Goal: Information Seeking & Learning: Learn about a topic

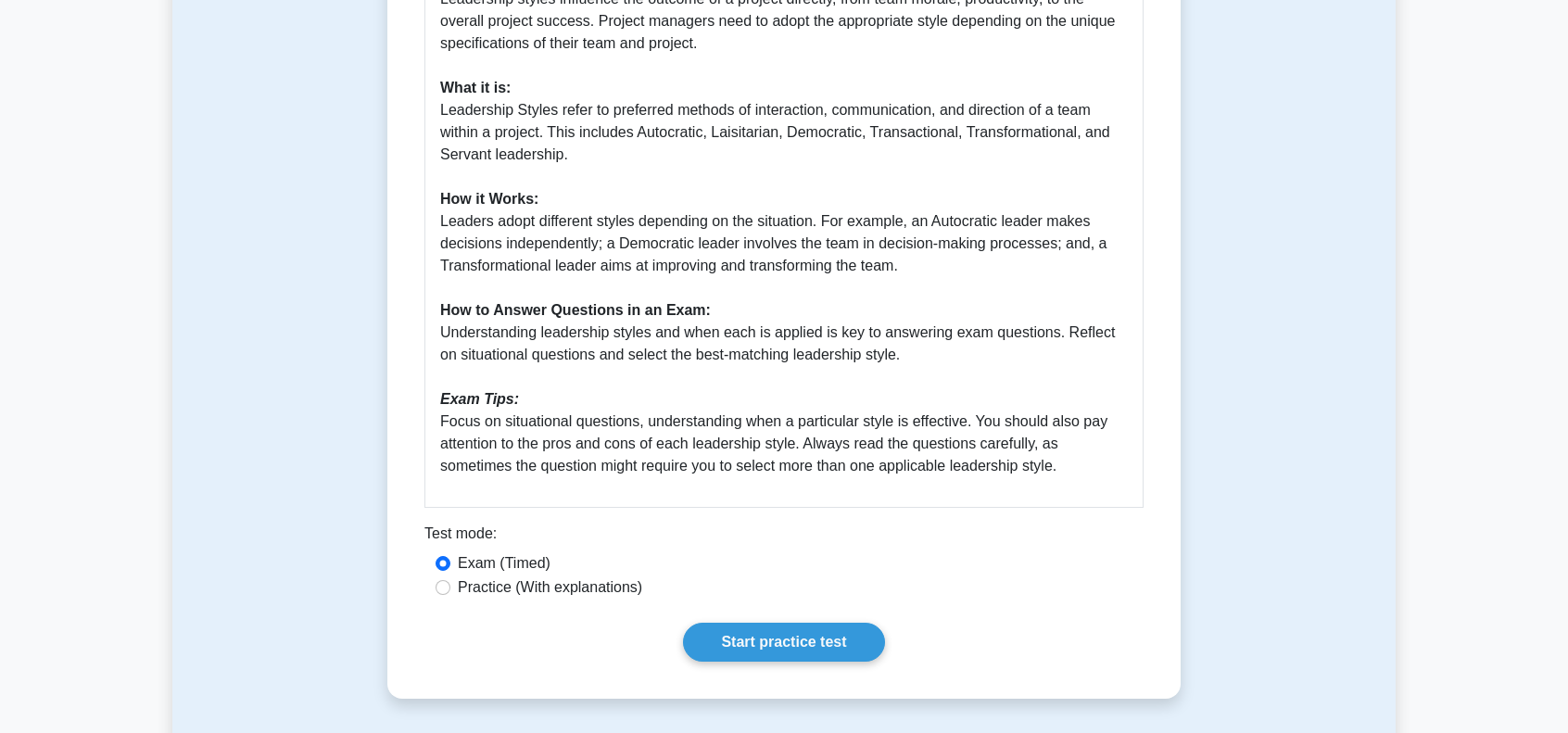
scroll to position [649, 0]
click at [791, 642] on link "Start practice test" at bounding box center [783, 639] width 201 height 39
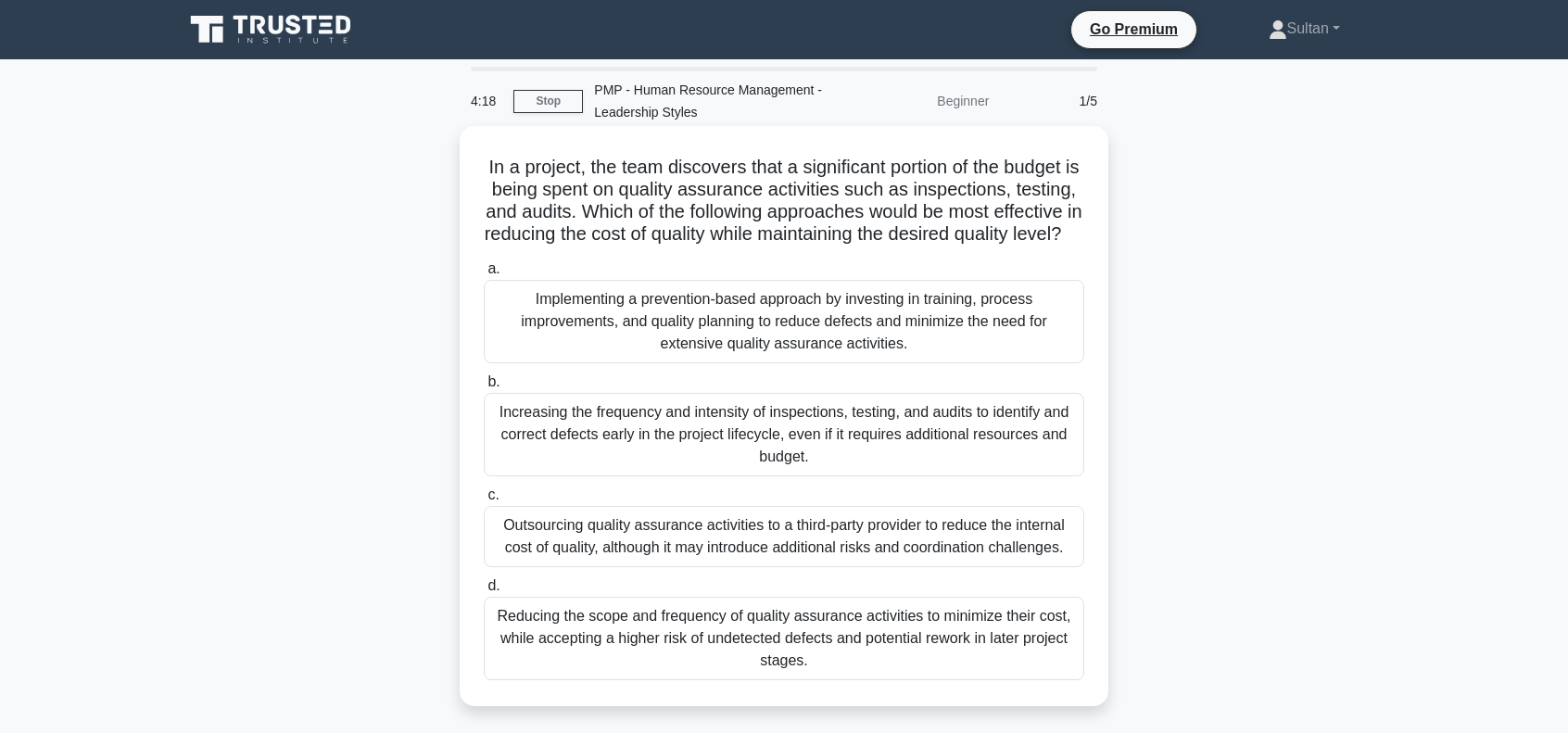
click at [713, 330] on div "Implementing a prevention-based approach by investing in training, process impr…" at bounding box center [783, 322] width 600 height 84
click at [483, 276] on input "a. Implementing a prevention-based approach by investing in training, process i…" at bounding box center [483, 269] width 0 height 12
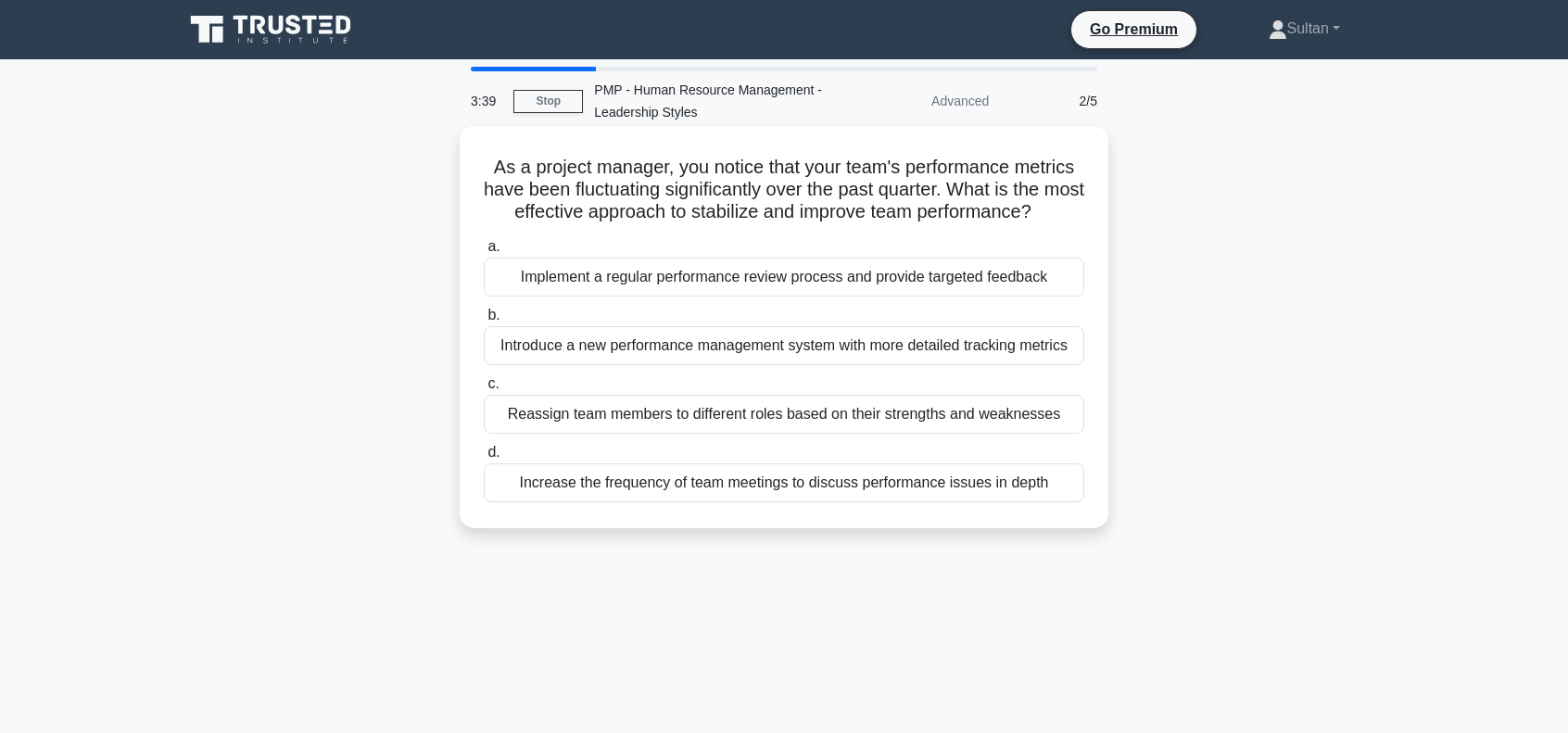
click at [700, 502] on div "Increase the frequency of team meetings to discuss performance issues in depth" at bounding box center [783, 482] width 600 height 39
click at [483, 458] on input "d. Increase the frequency of team meetings to discuss performance issues in dep…" at bounding box center [483, 452] width 0 height 12
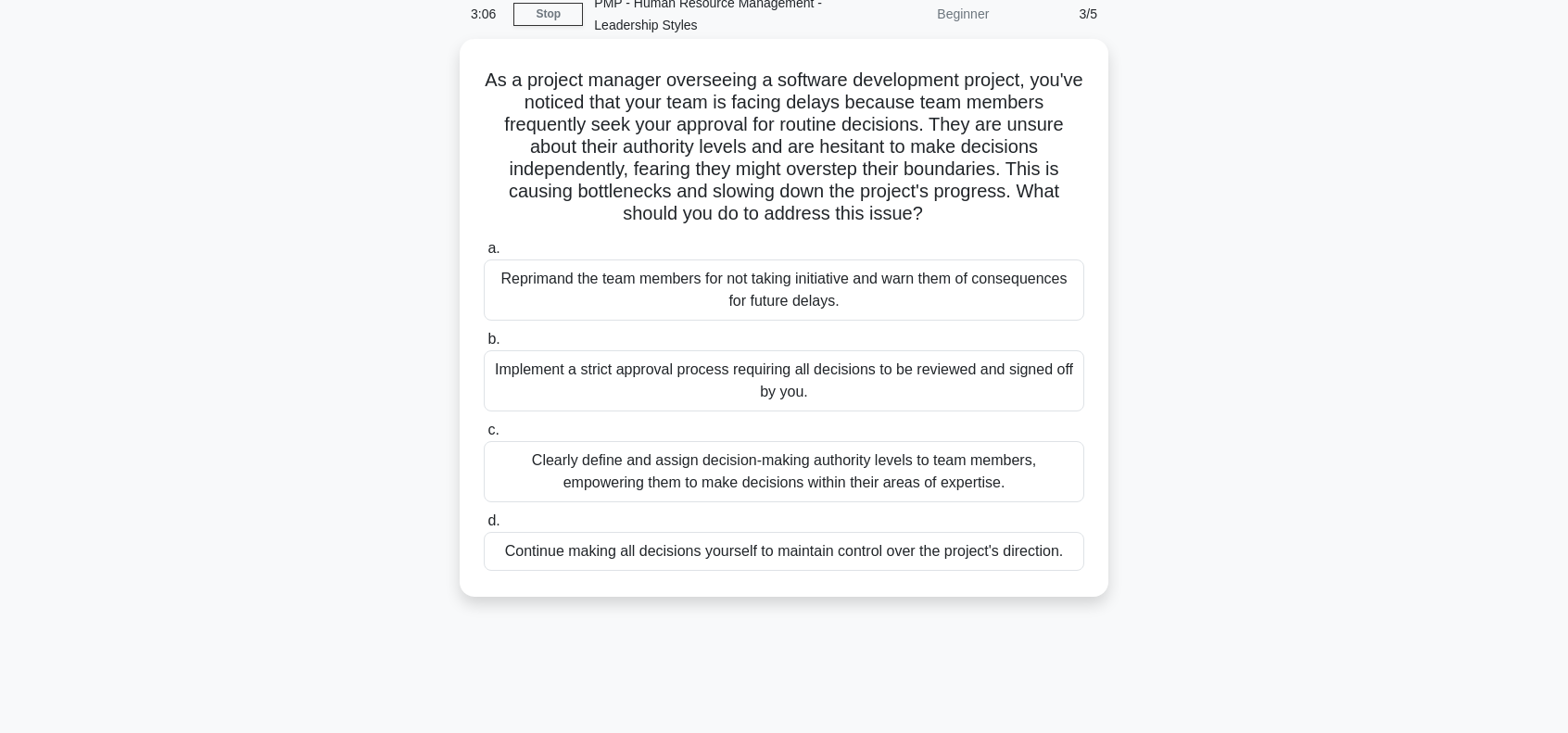
scroll to position [93, 0]
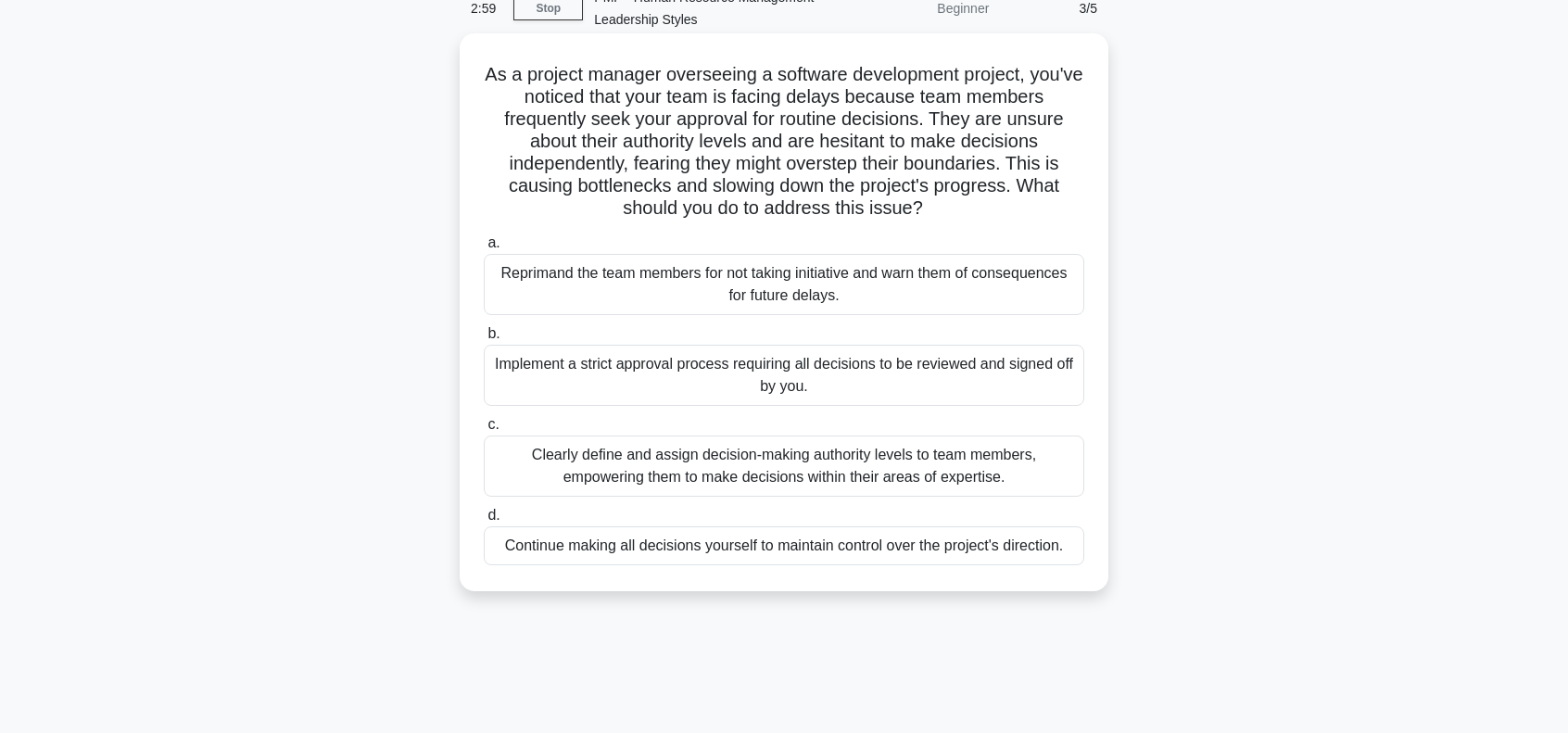
click at [644, 469] on div "Clearly define and assign decision-making authority levels to team members, emp…" at bounding box center [783, 466] width 600 height 61
click at [483, 431] on input "c. Clearly define and assign decision-making authority levels to team members, …" at bounding box center [483, 424] width 0 height 12
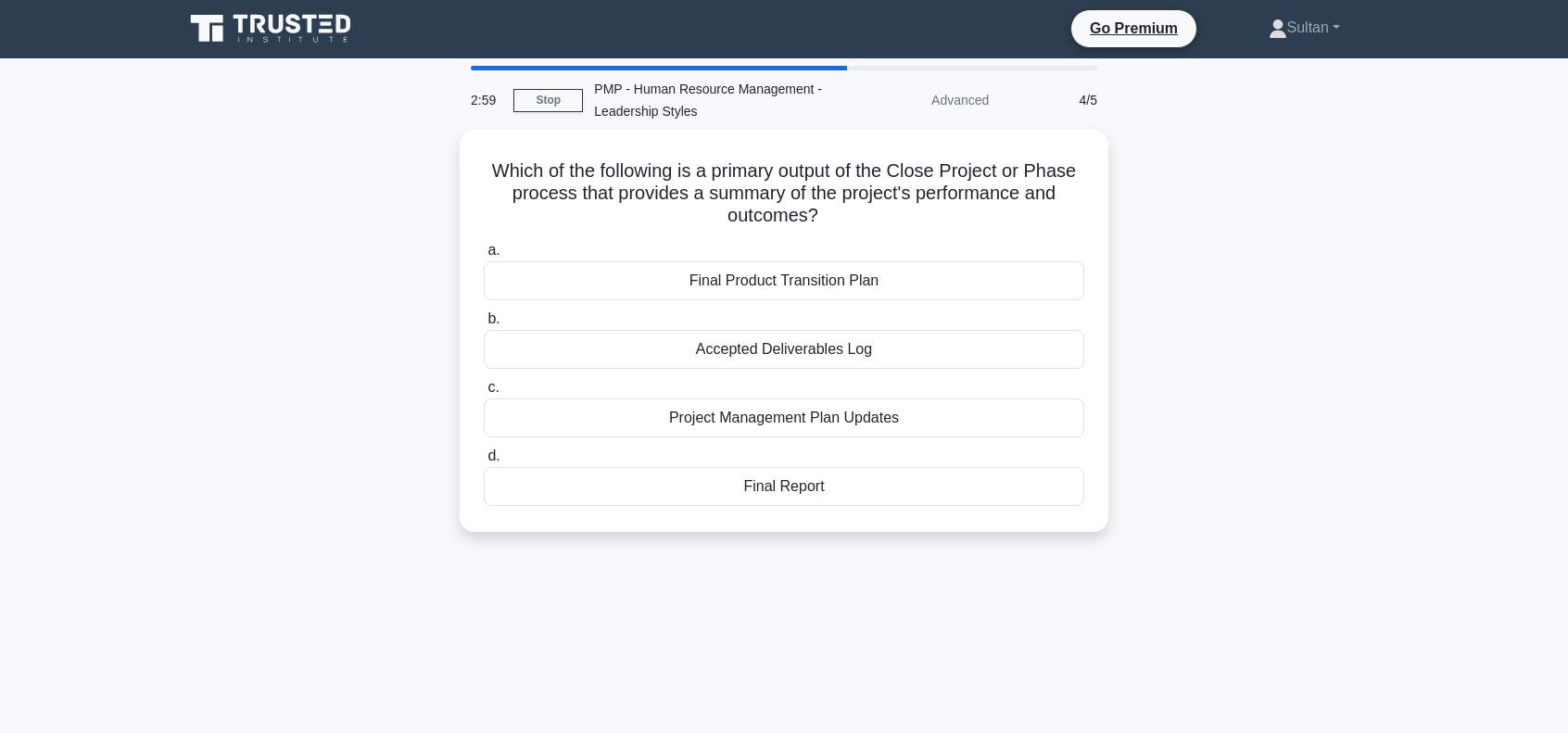
scroll to position [0, 0]
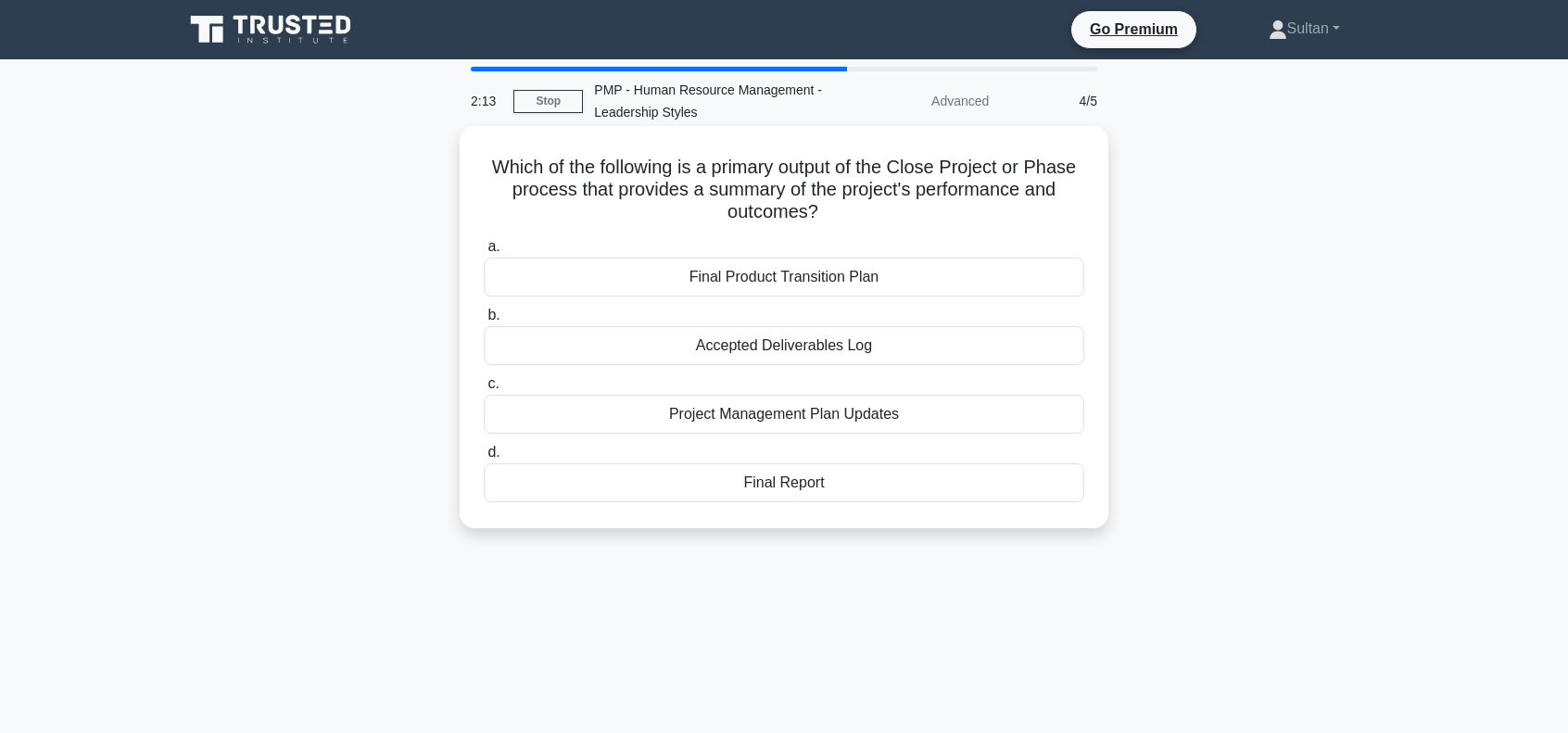
click at [787, 352] on div "Accepted Deliverables Log" at bounding box center [783, 345] width 600 height 39
click at [483, 322] on input "b. Accepted Deliverables Log" at bounding box center [483, 315] width 0 height 12
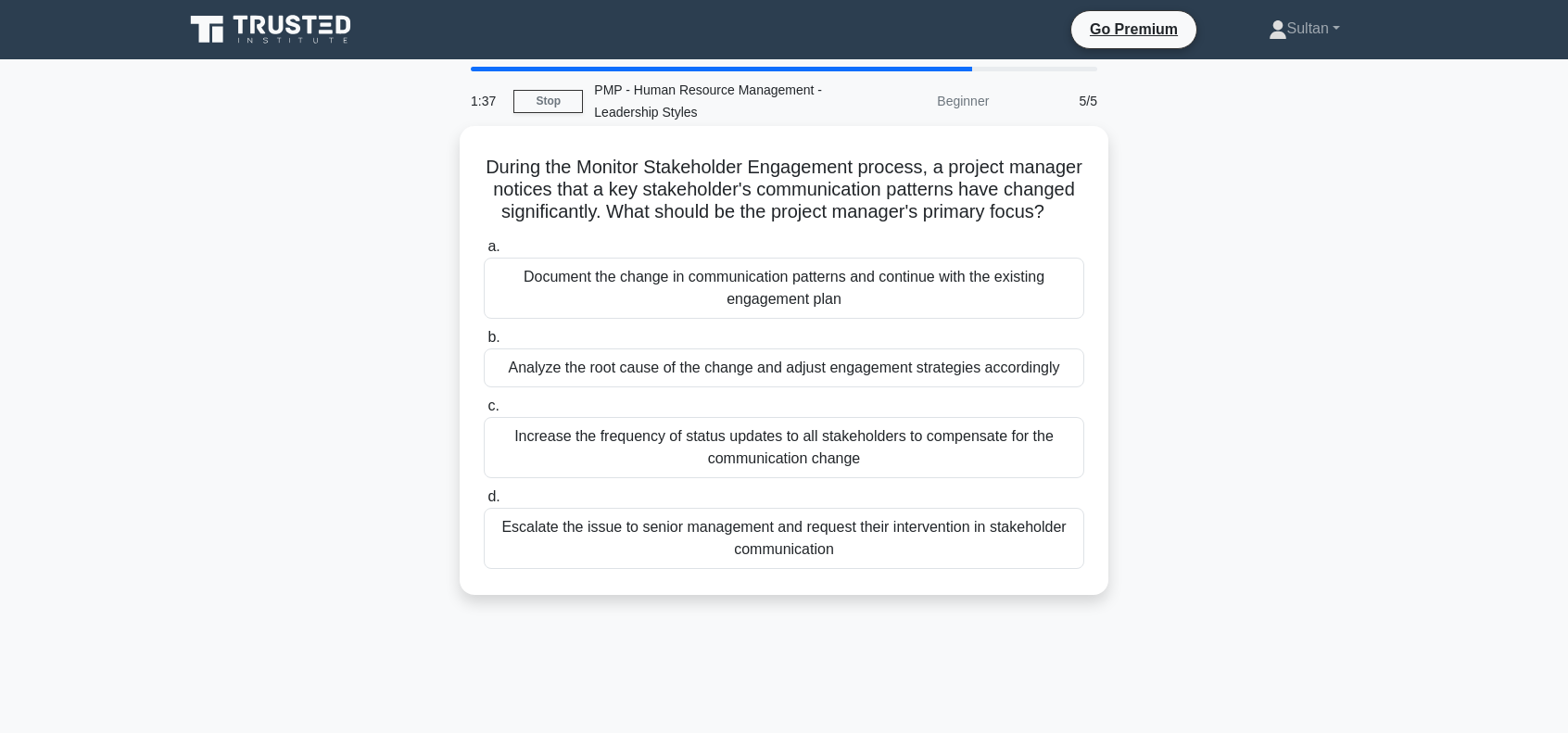
click at [614, 319] on div "Document the change in communication patterns and continue with the existing en…" at bounding box center [783, 289] width 600 height 61
click at [483, 253] on input "a. Document the change in communication patterns and continue with the existing…" at bounding box center [483, 247] width 0 height 12
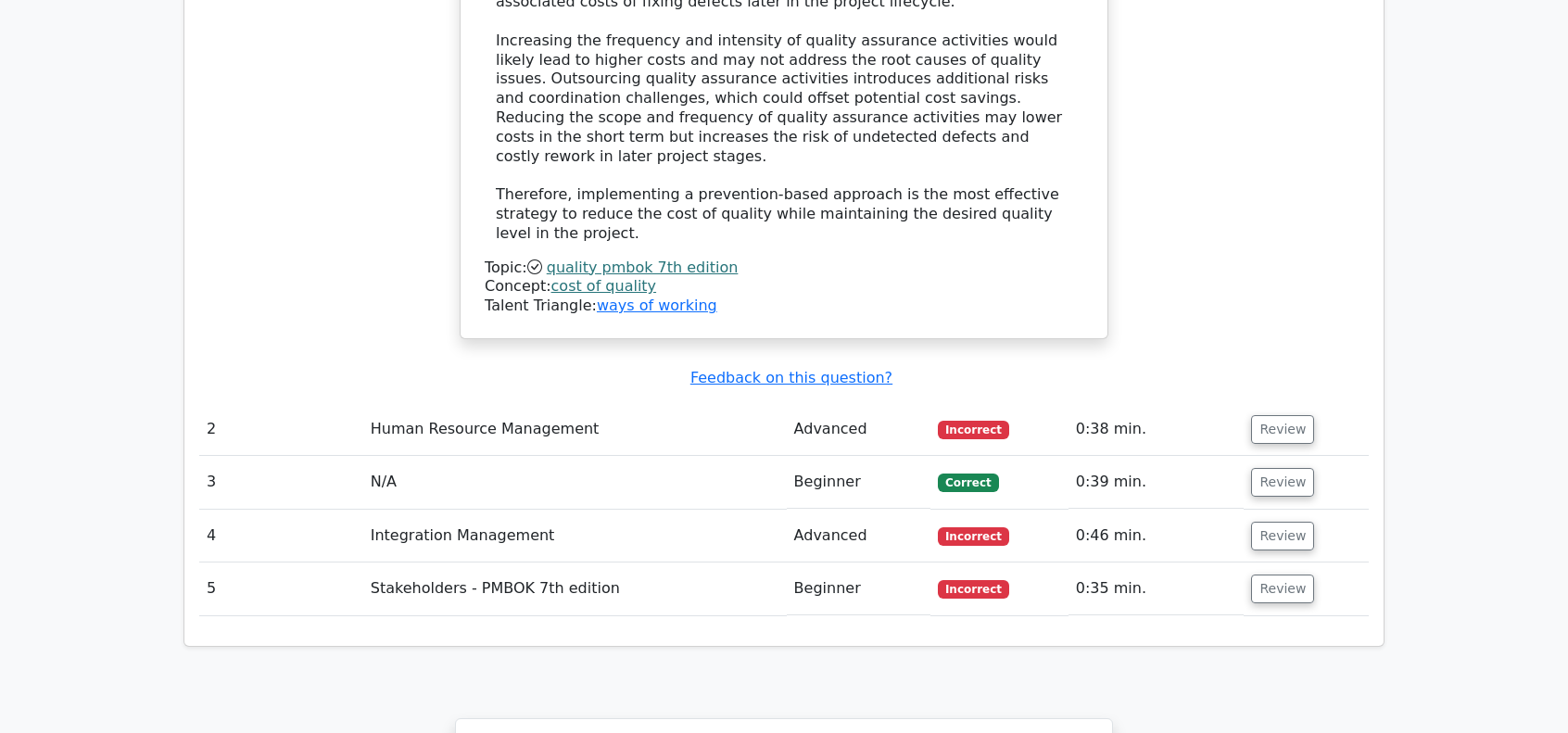
scroll to position [2316, 0]
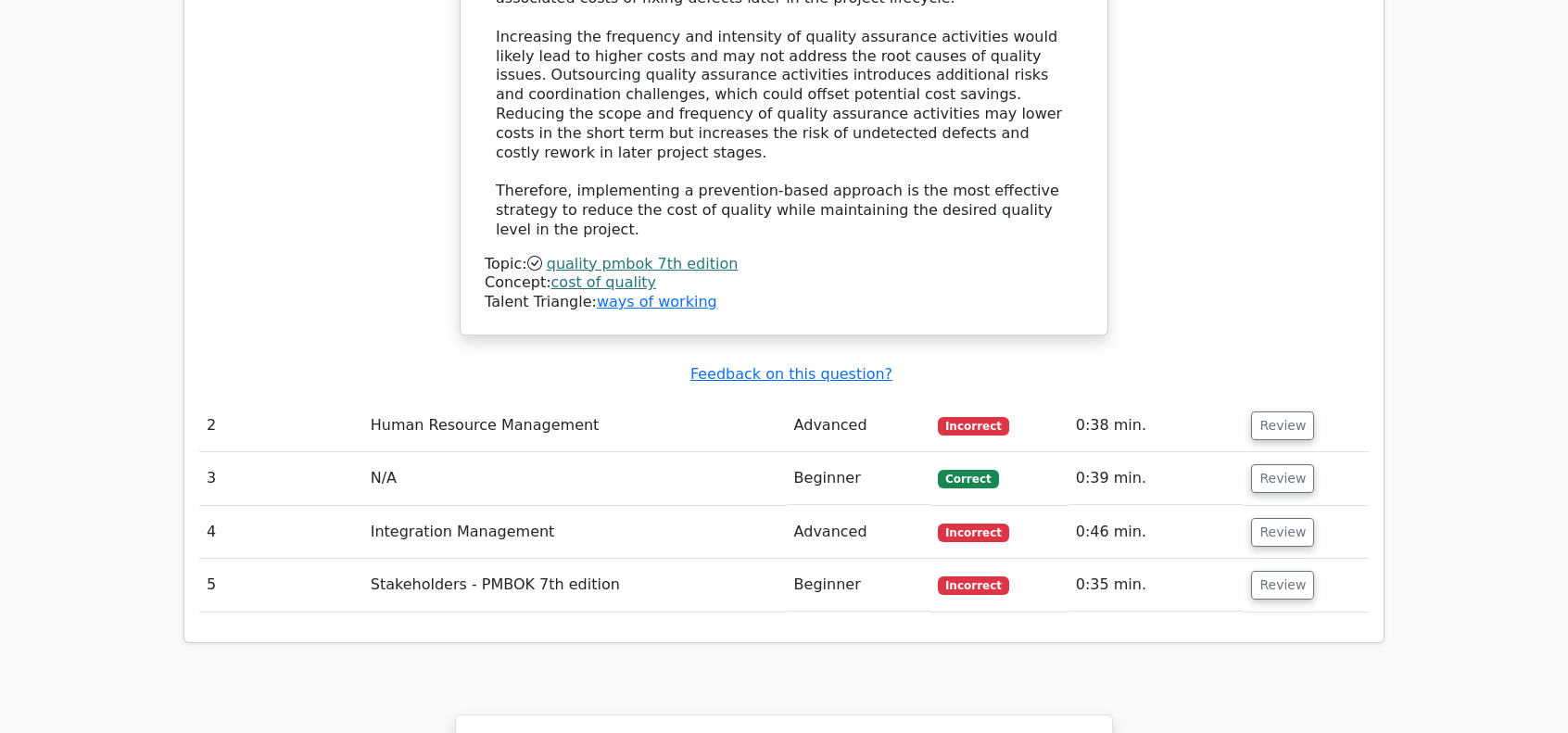
click at [1268, 559] on td "Review" at bounding box center [1305, 585] width 125 height 53
click at [1271, 571] on button "Review" at bounding box center [1282, 585] width 63 height 29
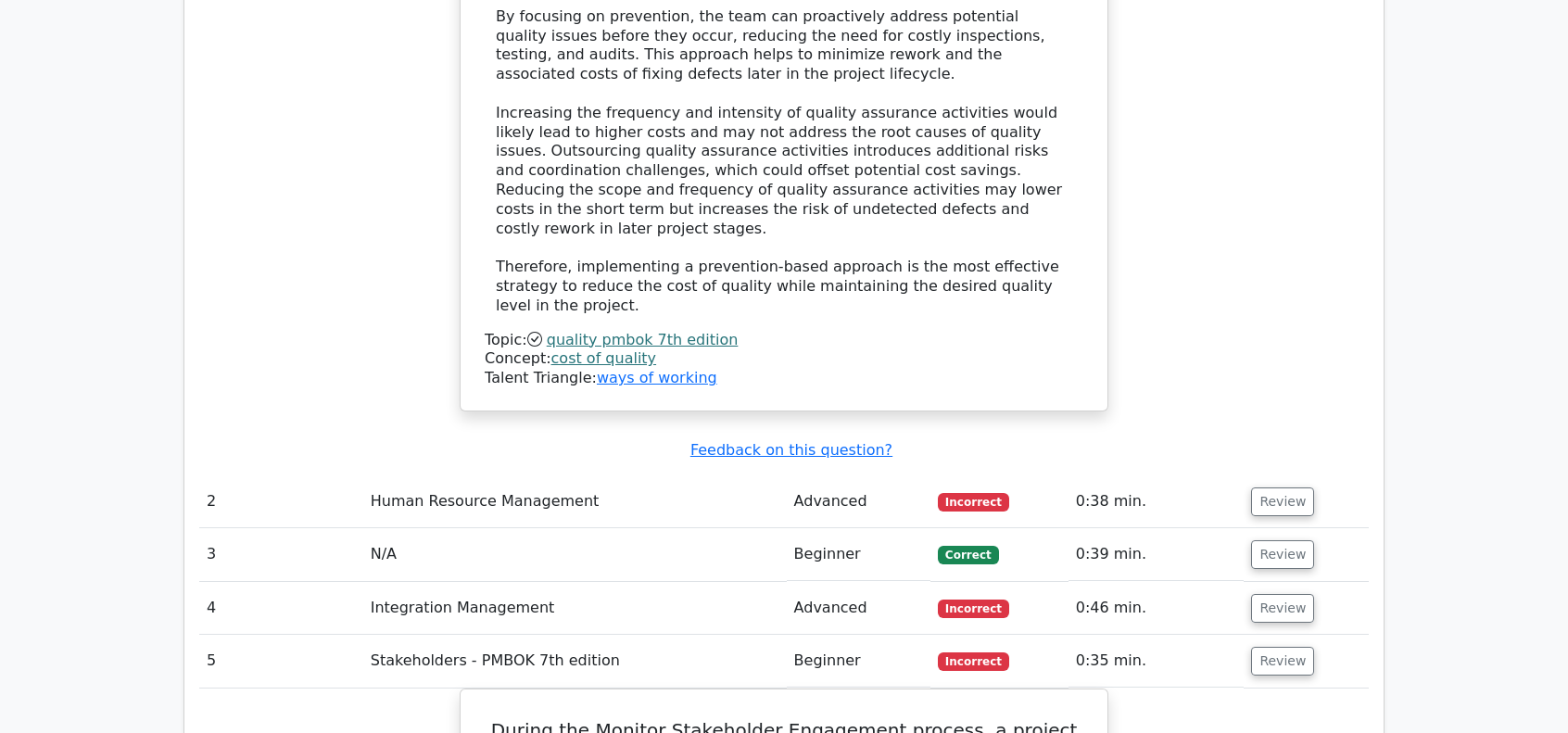
scroll to position [2224, 0]
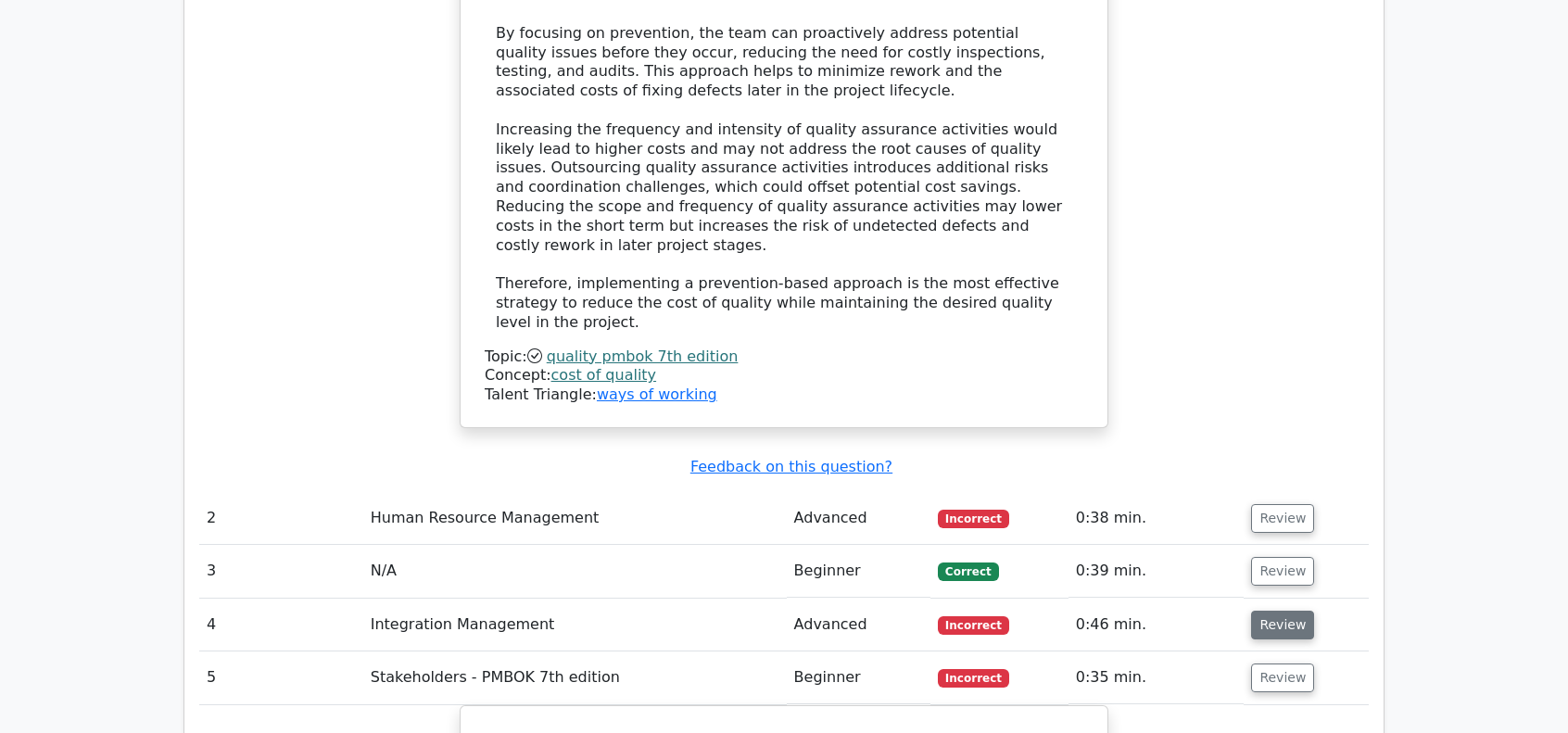
click at [1278, 611] on button "Review" at bounding box center [1282, 624] width 63 height 29
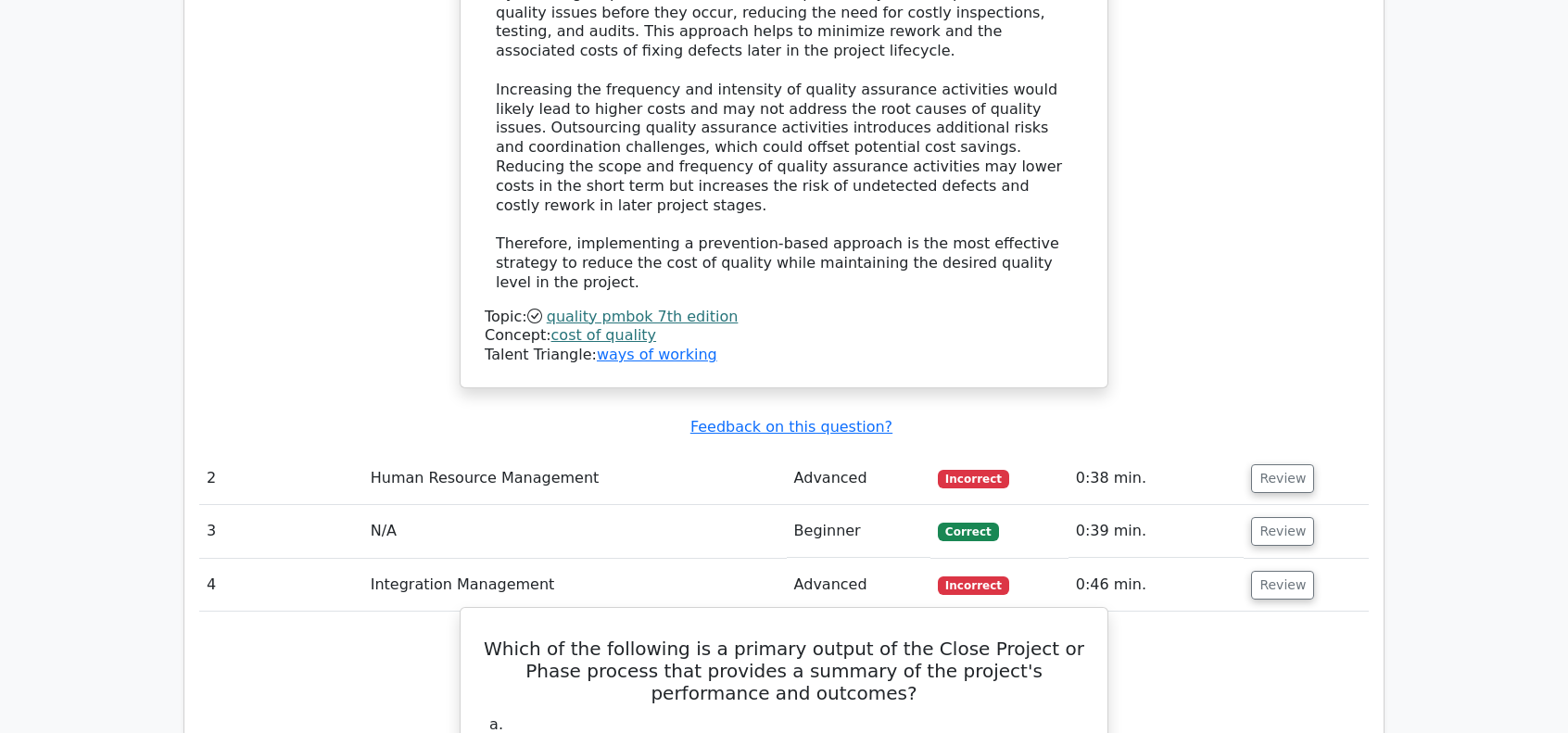
scroll to position [2409, 0]
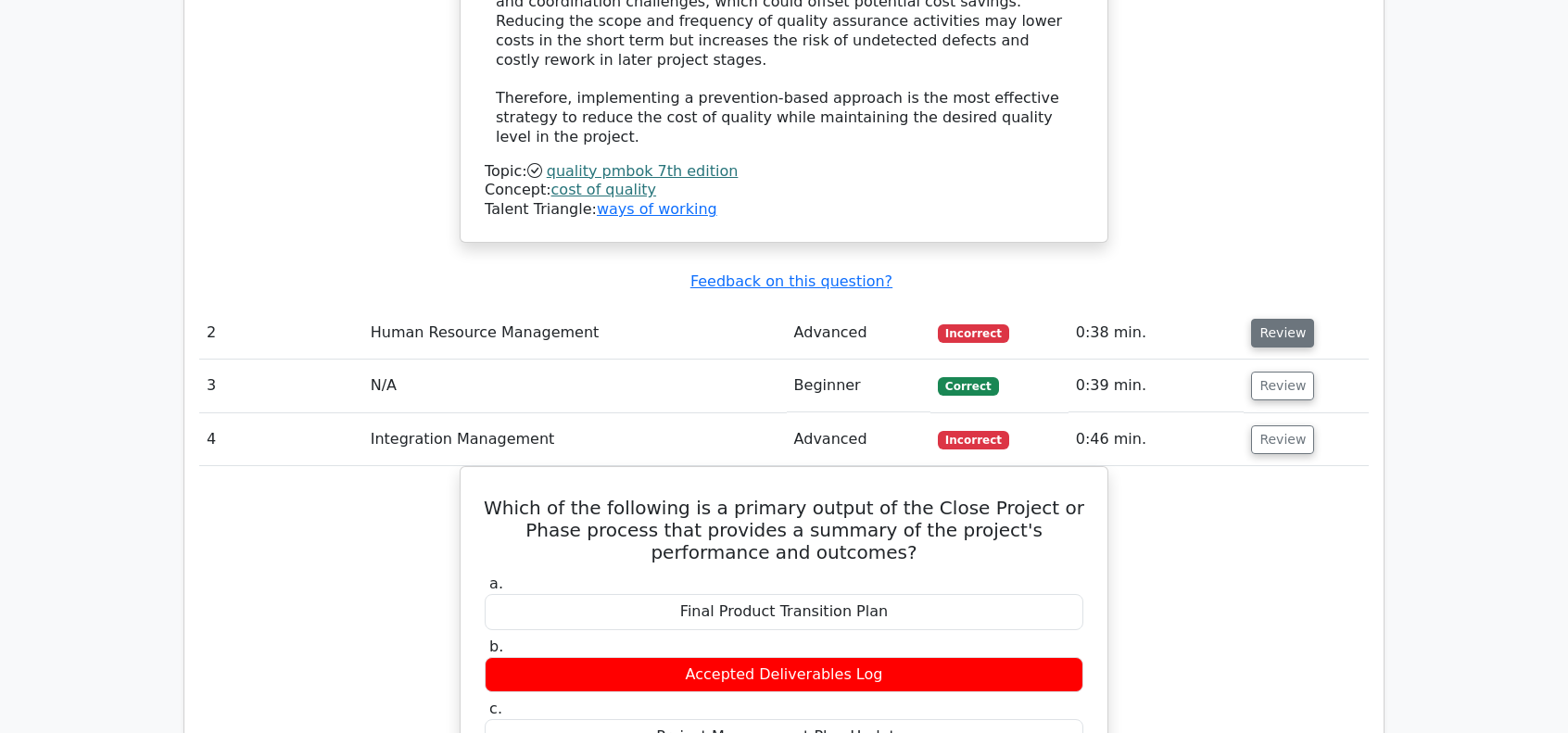
click at [1273, 319] on button "Review" at bounding box center [1282, 333] width 63 height 29
